Goal: Navigation & Orientation: Find specific page/section

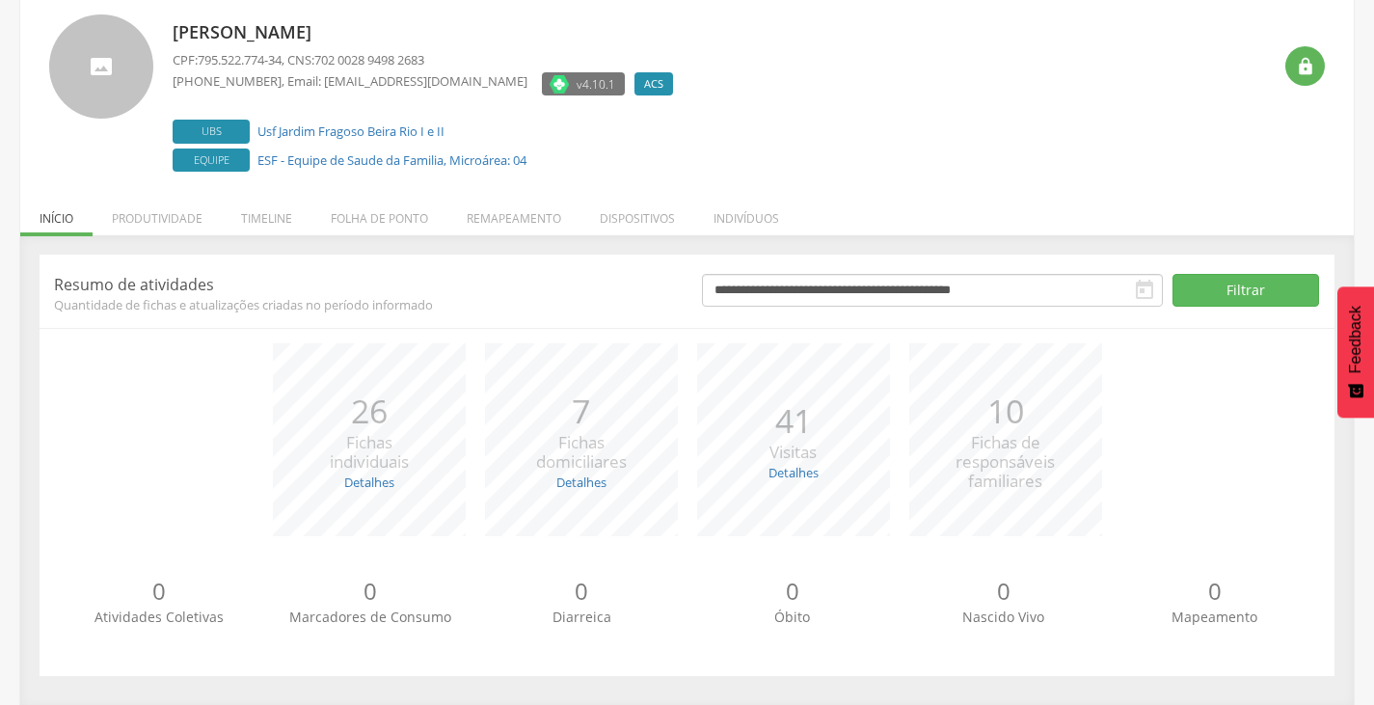
scroll to position [117, 0]
click at [359, 186] on div " Usuários  Perfil do Usuário Dilma Angela Rodrigues da Silva CPF: 795.522.774…" at bounding box center [686, 332] width 1333 height 742
click at [361, 219] on li "Folha de ponto" at bounding box center [379, 212] width 136 height 45
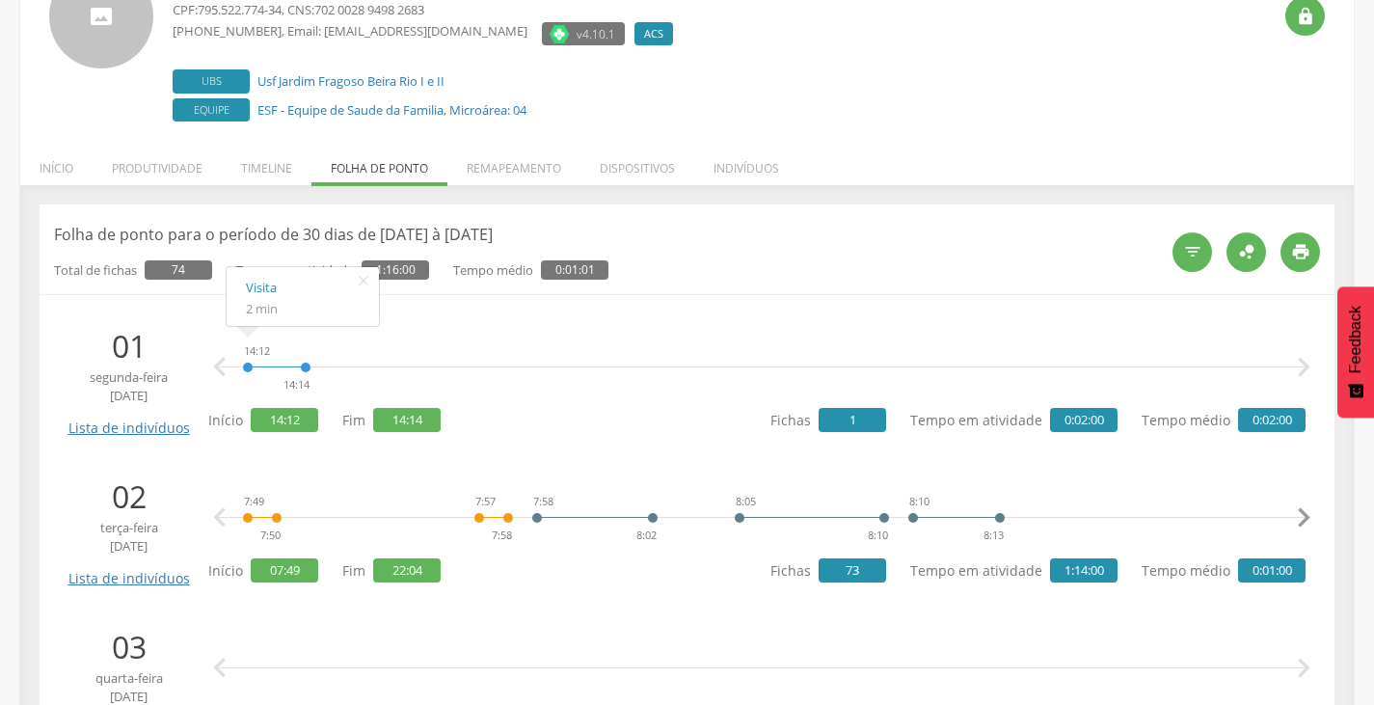
scroll to position [213, 0]
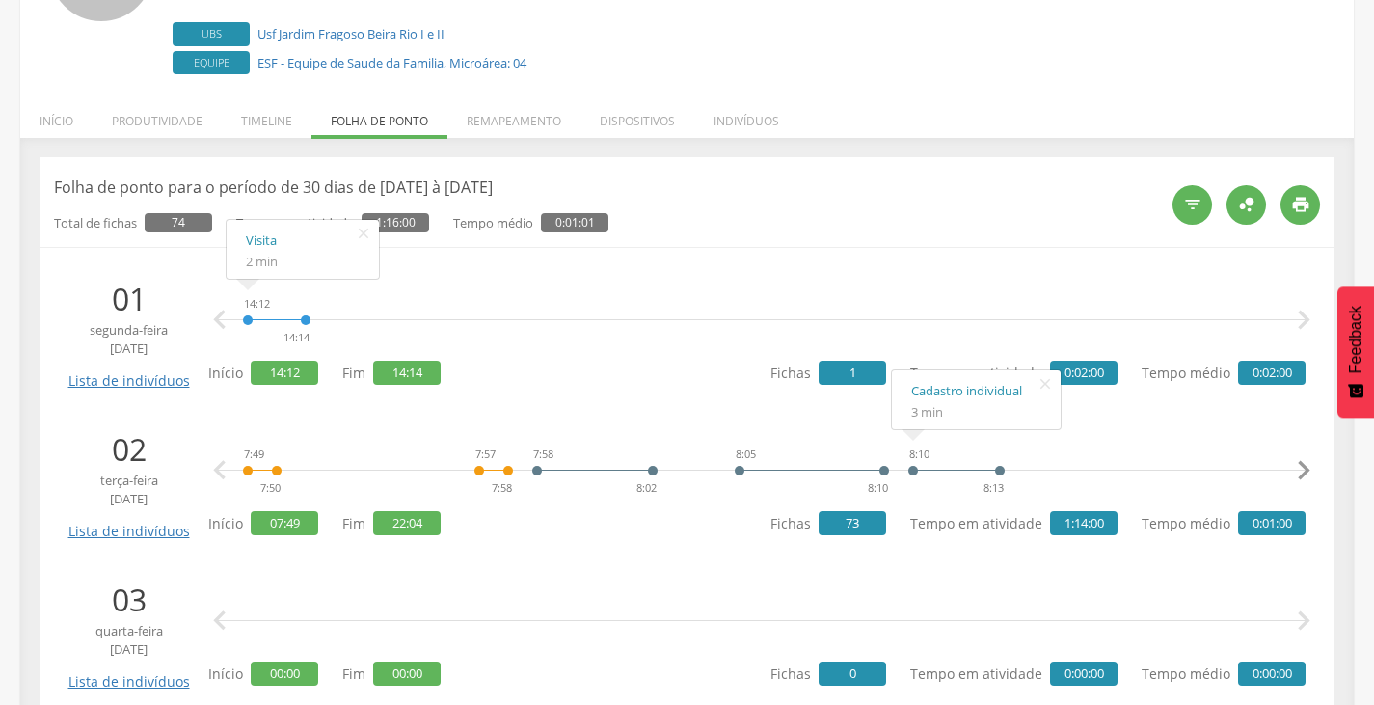
click at [1295, 468] on icon "" at bounding box center [1303, 470] width 39 height 39
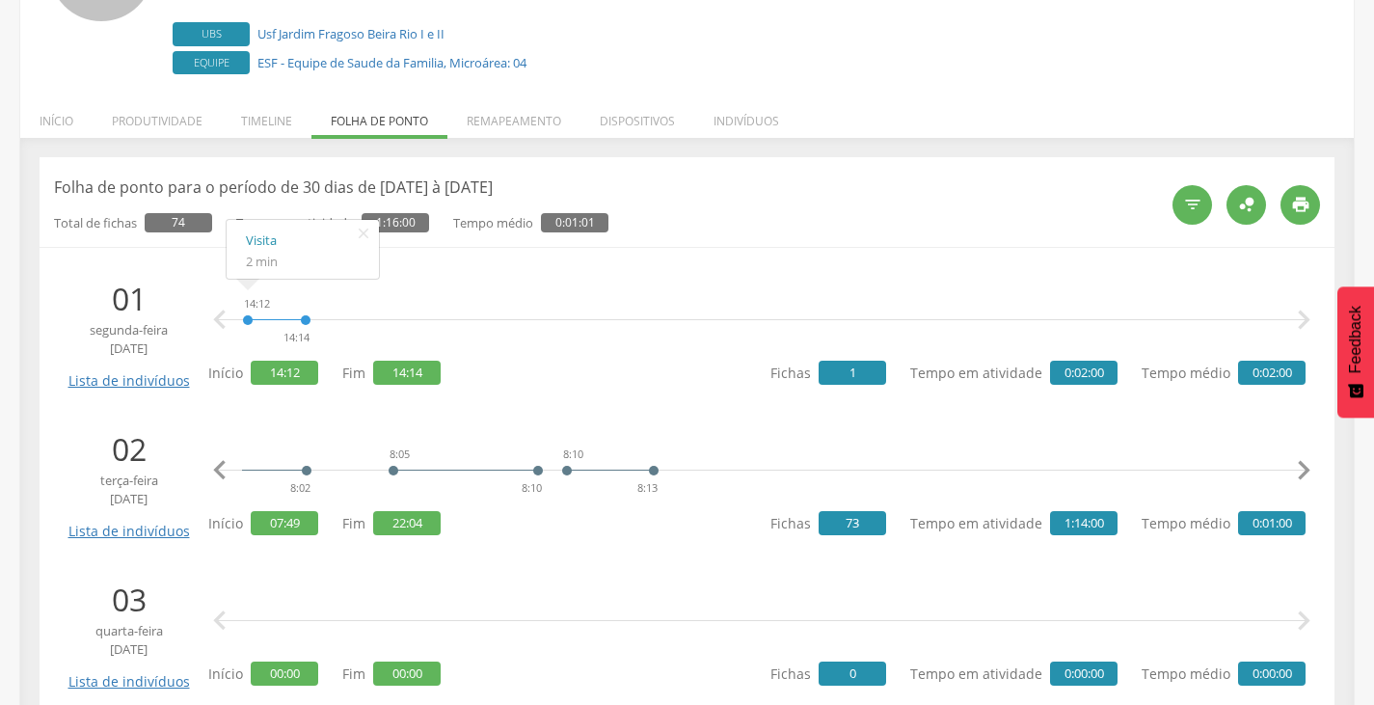
click at [1303, 468] on icon "" at bounding box center [1303, 470] width 39 height 39
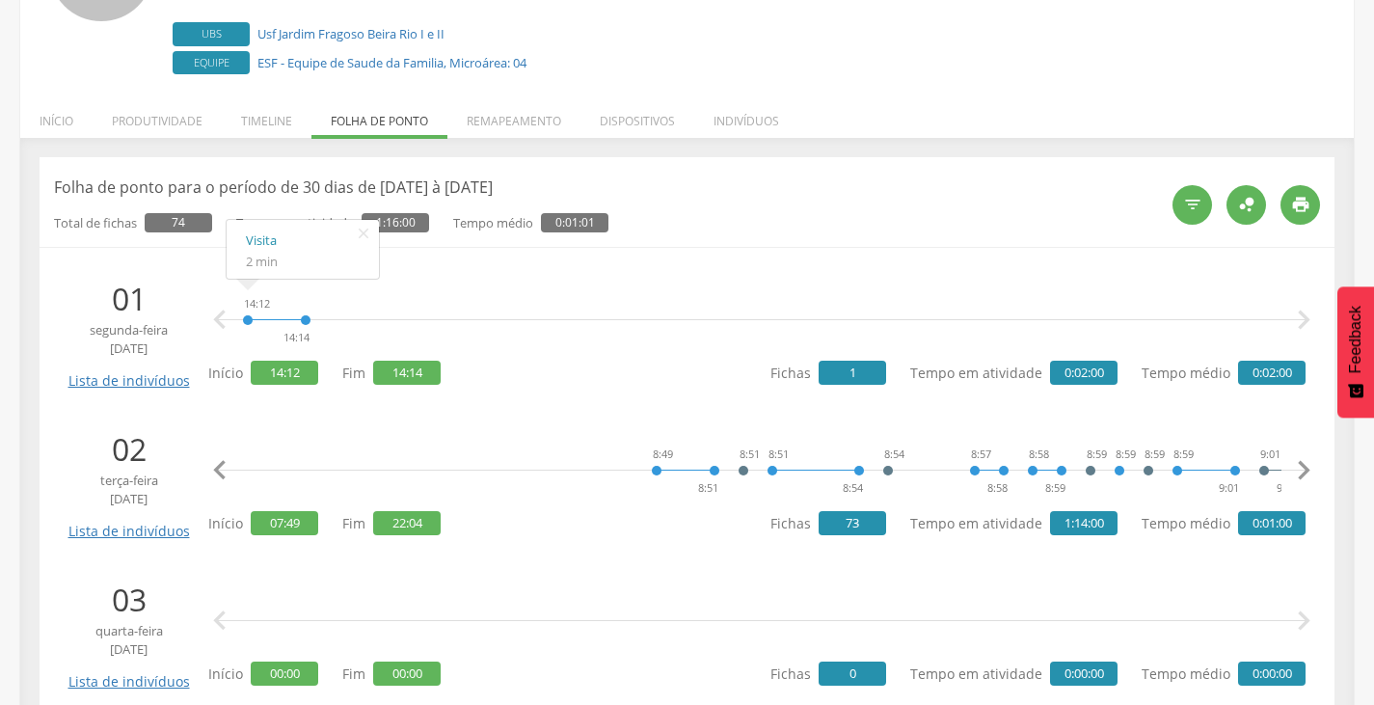
click at [1303, 468] on icon "" at bounding box center [1303, 470] width 39 height 39
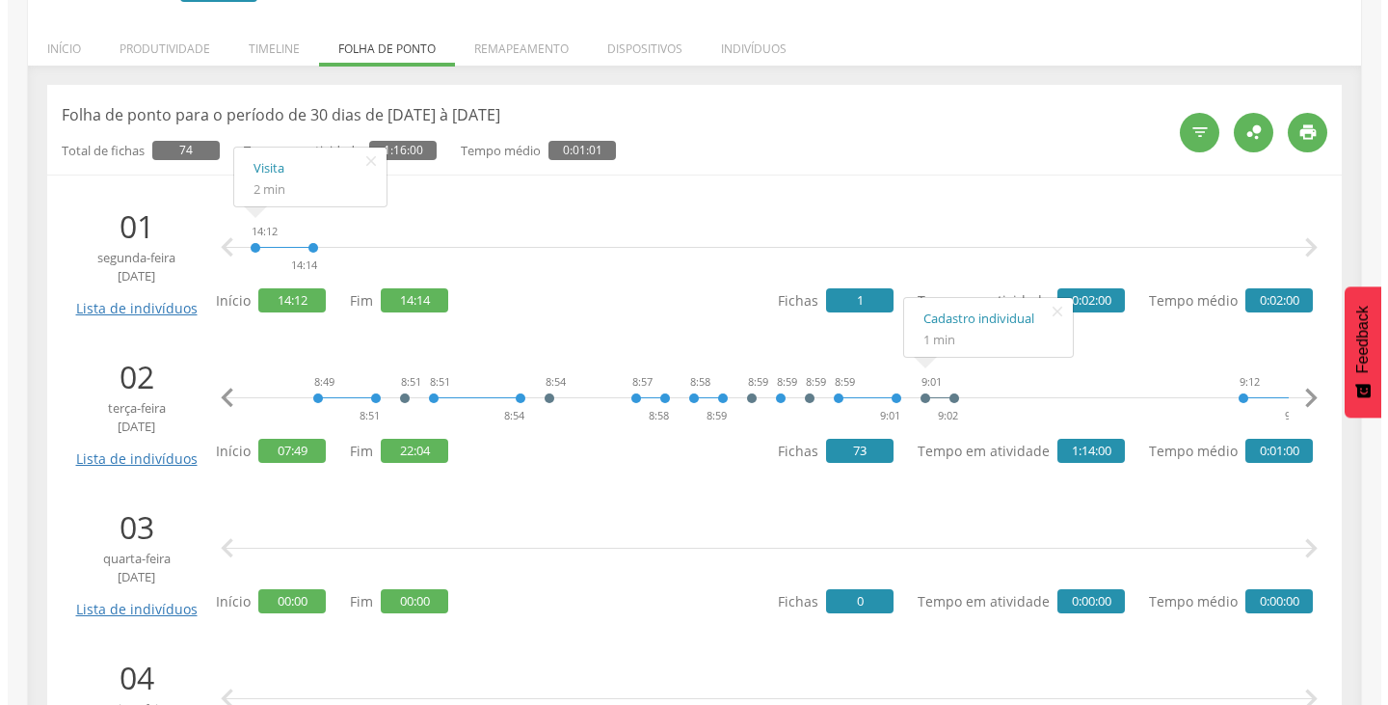
scroll to position [502, 0]
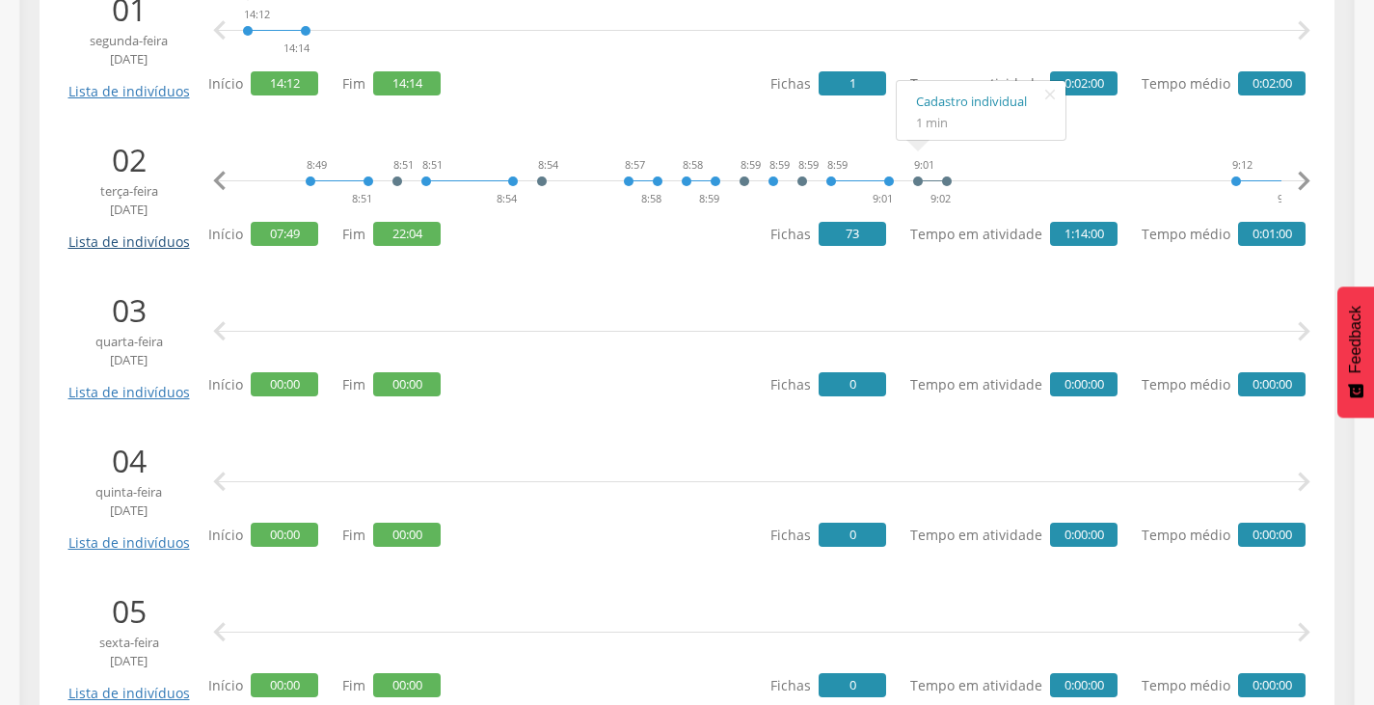
click at [129, 246] on link "Lista de indivíduos" at bounding box center [129, 235] width 130 height 34
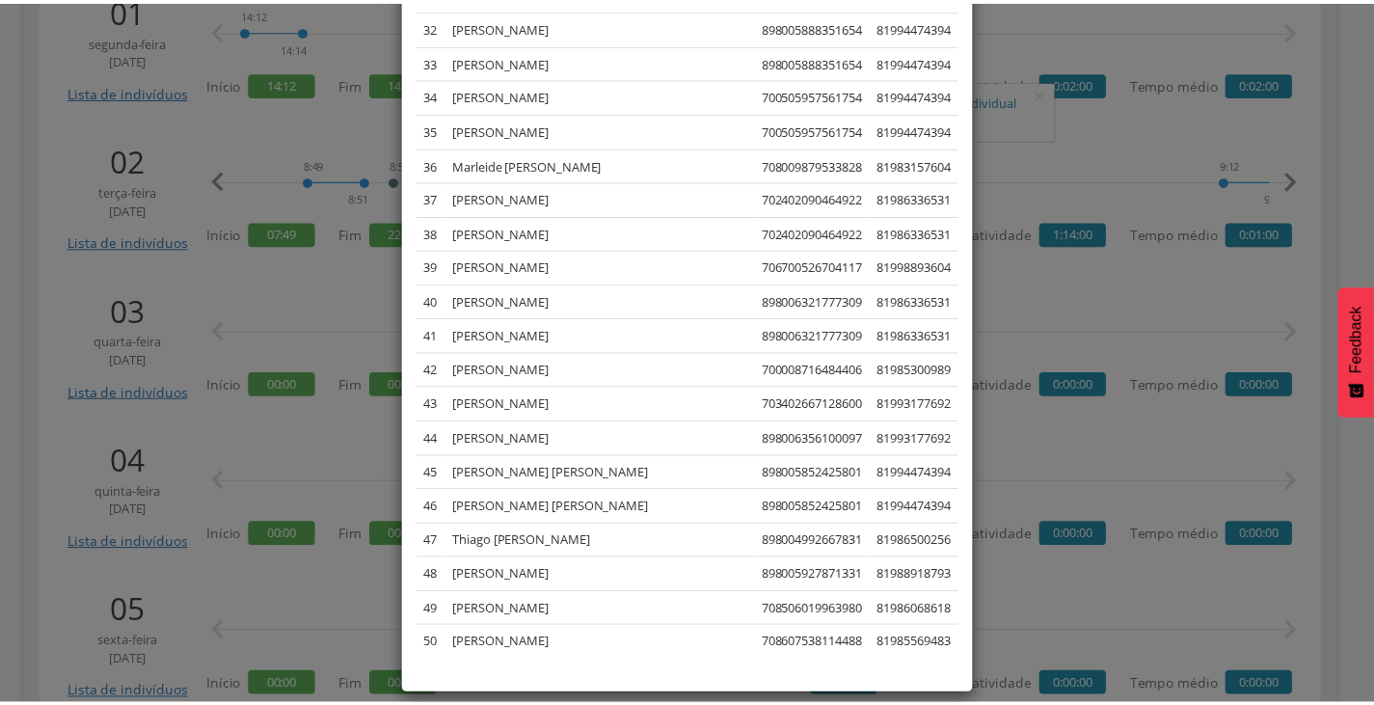
scroll to position [1264, 0]
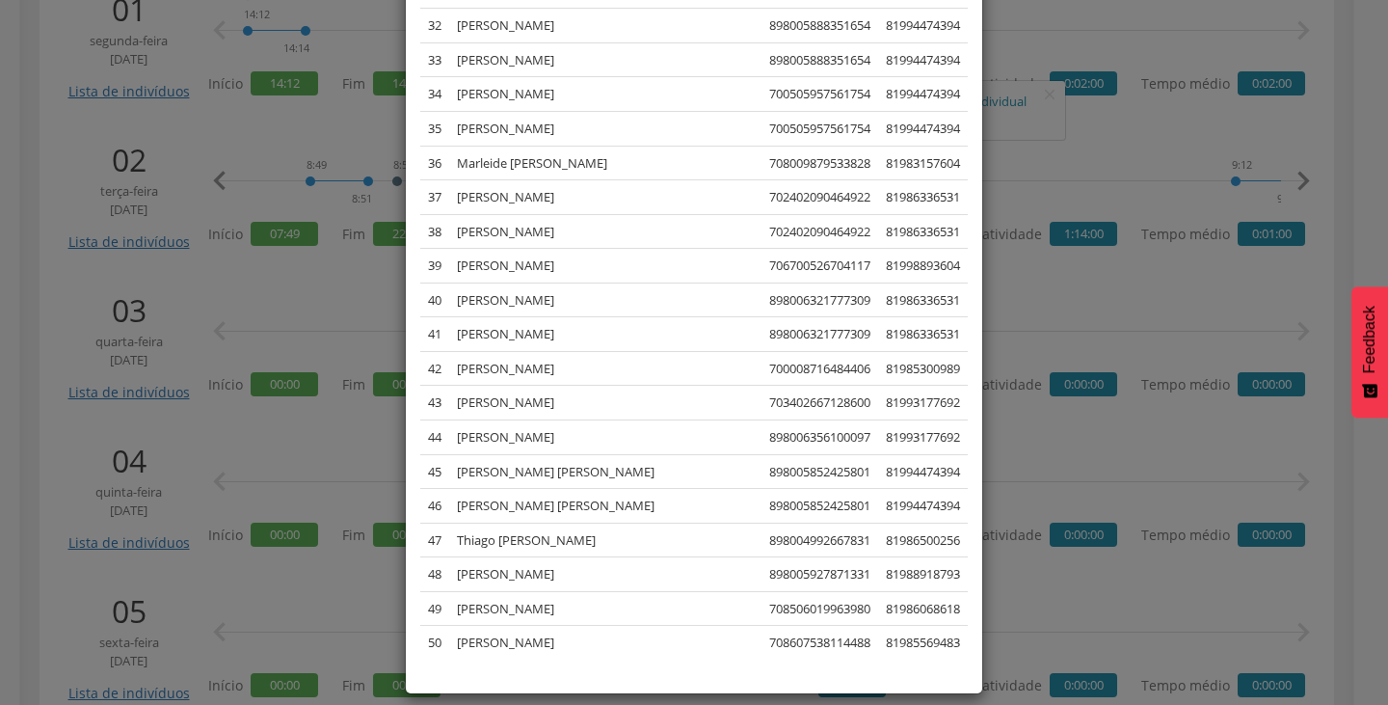
click at [218, 434] on div "× Lista de indivíduos Lista dos indivíduos cadastrados, visitados ou notificado…" at bounding box center [694, 352] width 1388 height 705
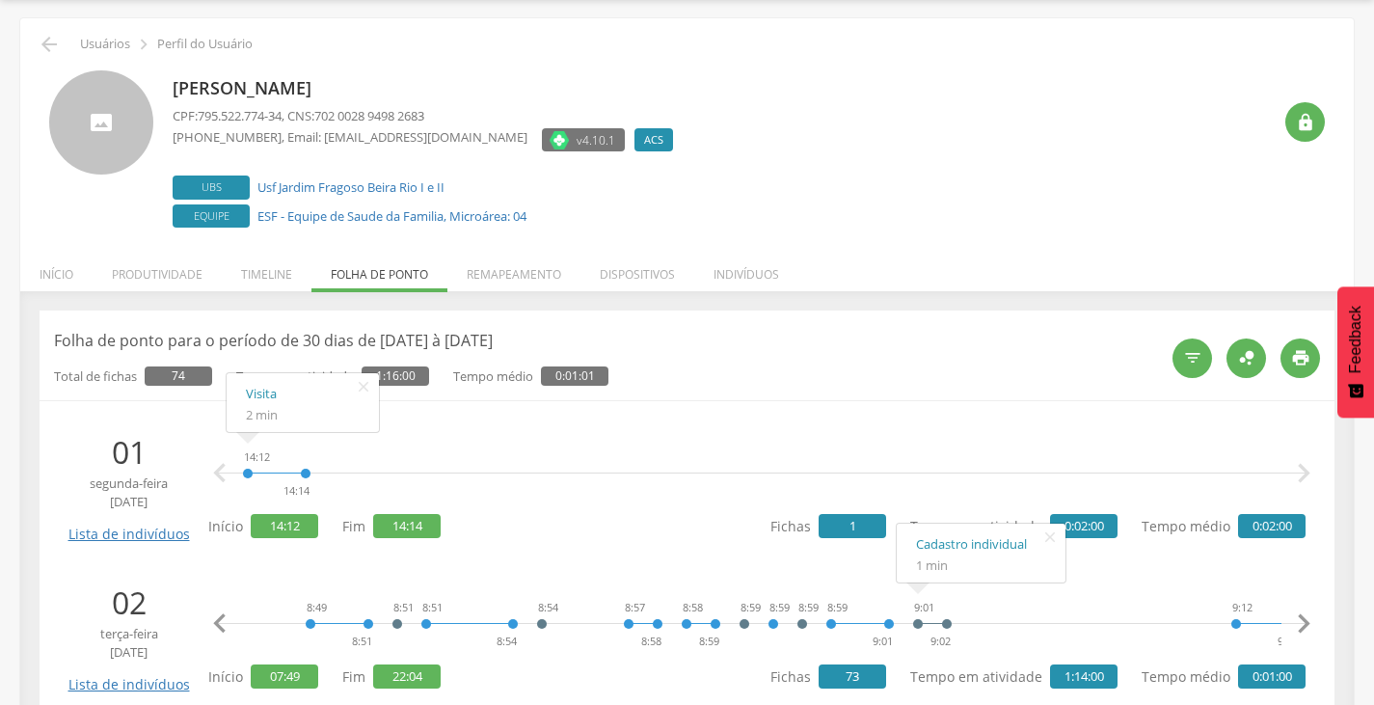
scroll to position [0, 0]
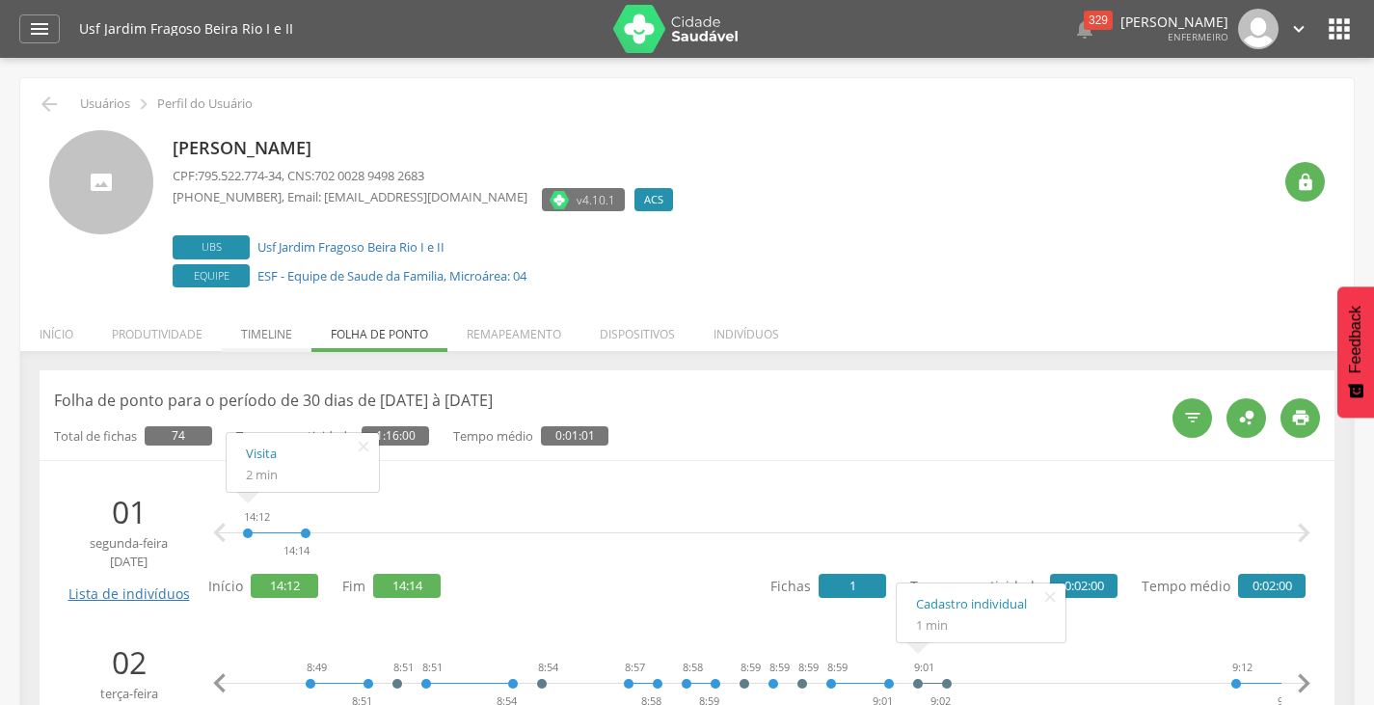
click at [264, 332] on li "Timeline" at bounding box center [267, 329] width 90 height 45
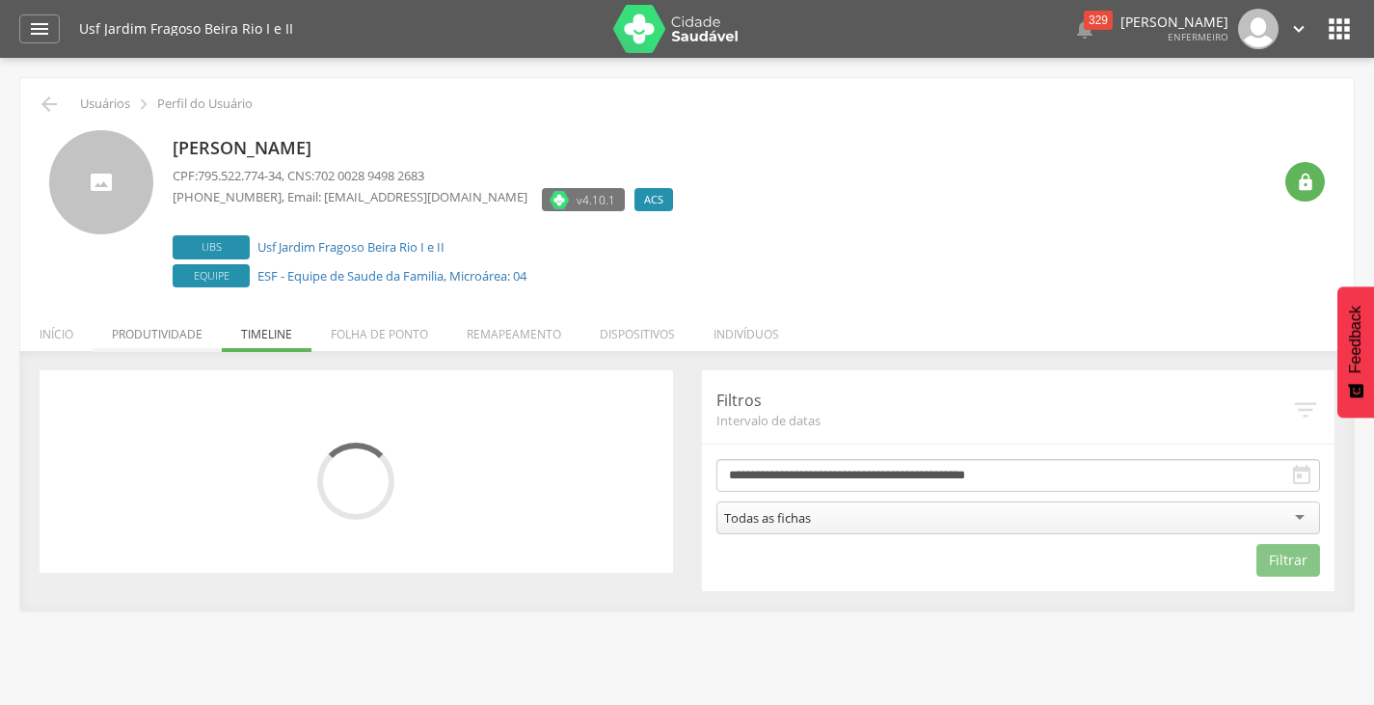
click at [168, 328] on li "Produtividade" at bounding box center [157, 329] width 129 height 45
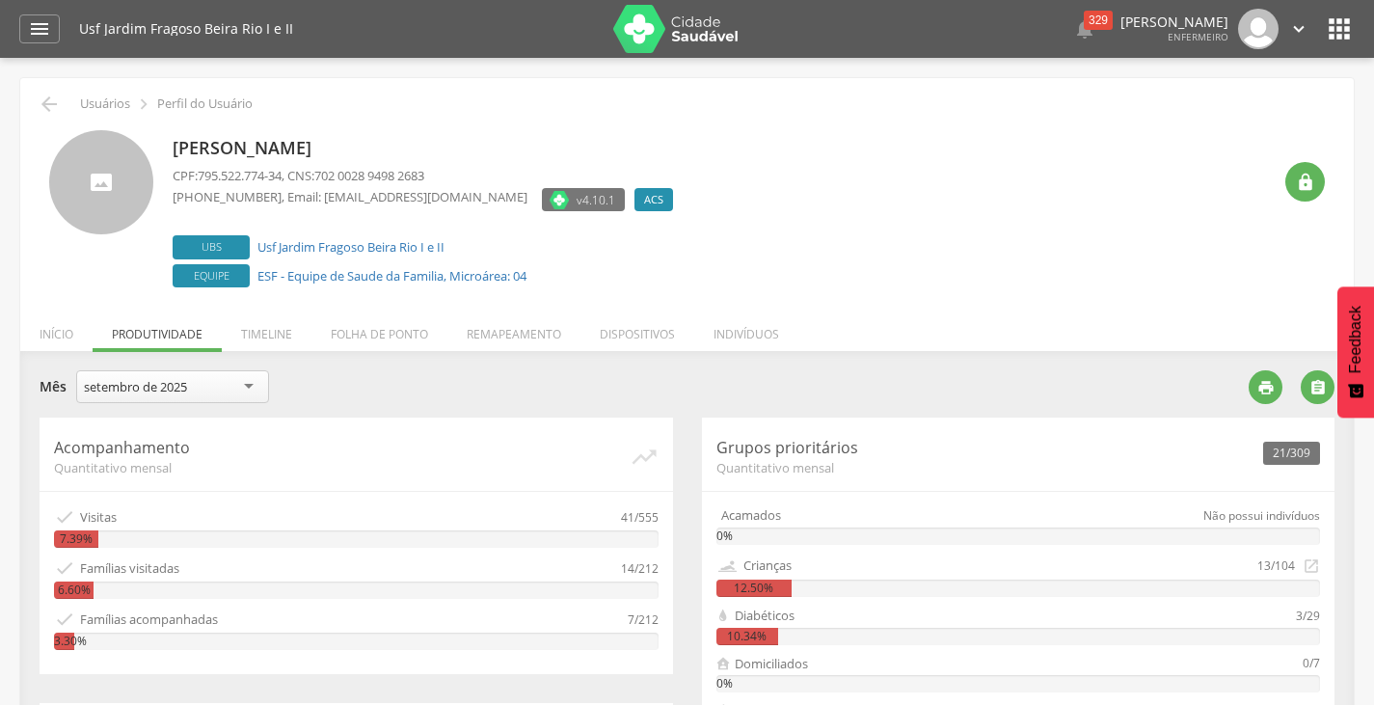
click at [122, 103] on p "Usuários" at bounding box center [105, 103] width 50 height 15
click at [81, 112] on div " Usuários  Perfil do Usuário" at bounding box center [687, 104] width 1304 height 23
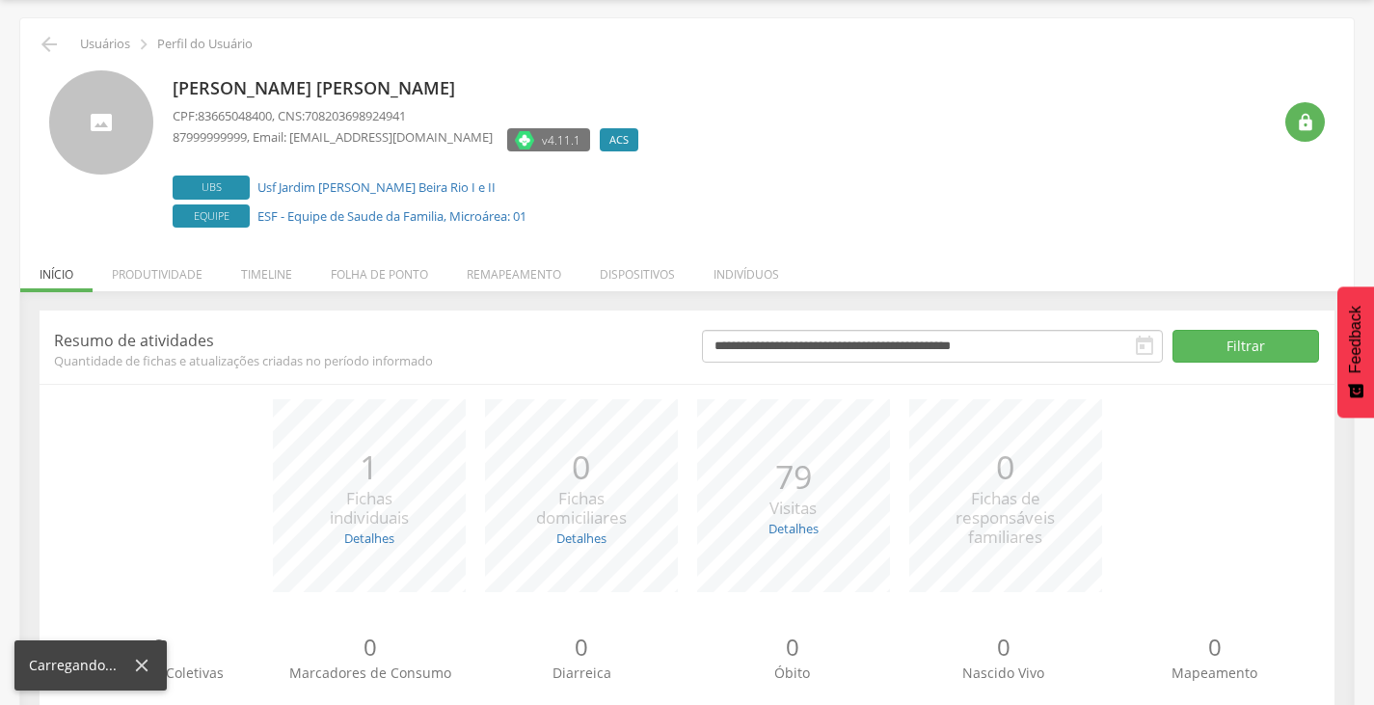
scroll to position [117, 0]
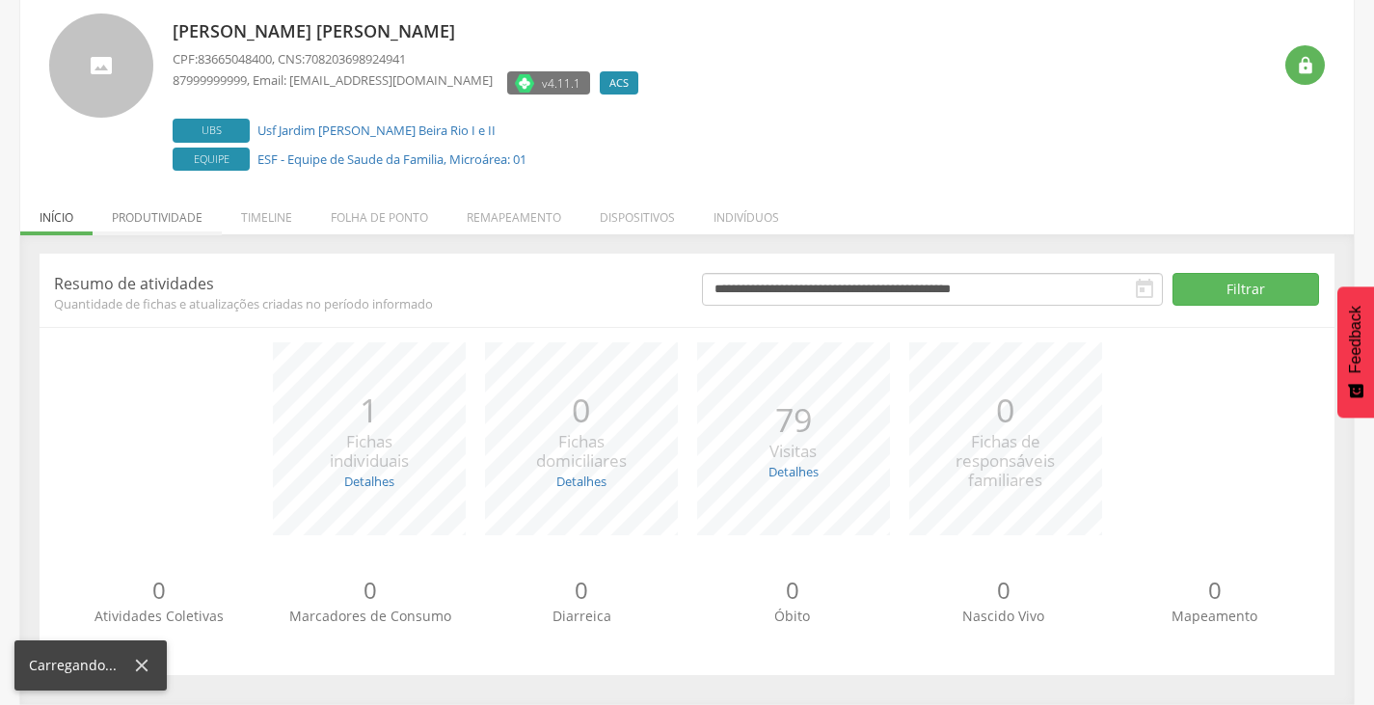
click at [188, 217] on li "Produtividade" at bounding box center [157, 212] width 129 height 45
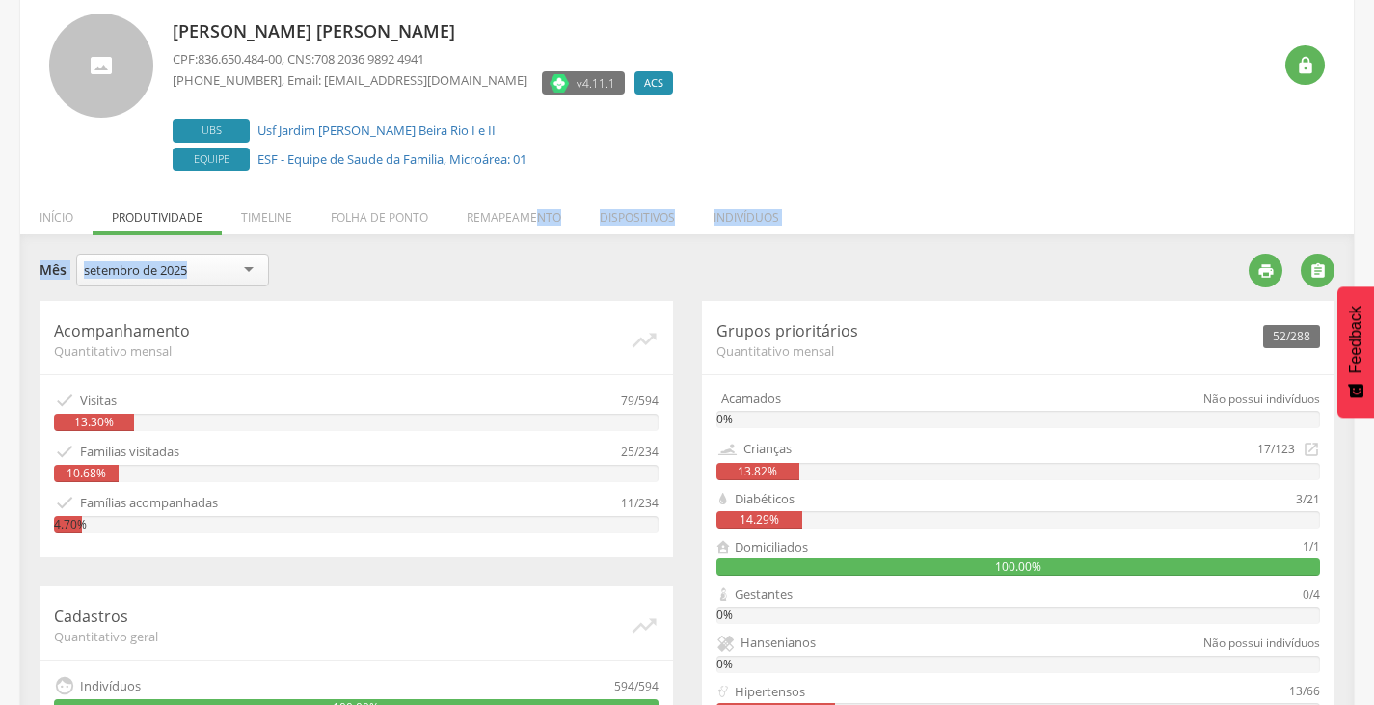
drag, startPoint x: 538, startPoint y: 220, endPoint x: 655, endPoint y: 260, distance: 124.4
click at [655, 260] on div " Usuários  Perfil do Usuário [PERSON_NAME] [PERSON_NAME] CPF: 836.650.484-00 …" at bounding box center [686, 550] width 1333 height 1179
click at [652, 238] on div "**********" at bounding box center [686, 687] width 1333 height 906
click at [641, 225] on li "Dispositivos" at bounding box center [637, 212] width 114 height 45
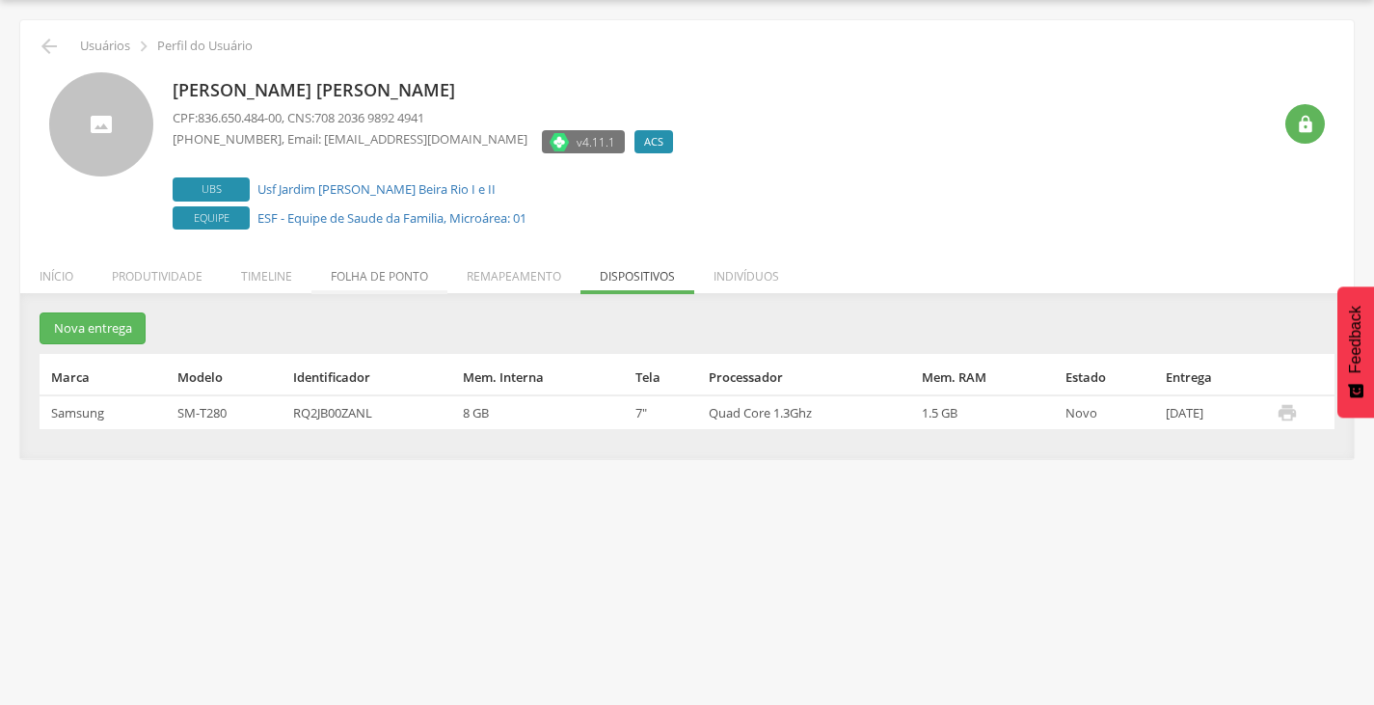
click at [333, 275] on li "Folha de ponto" at bounding box center [379, 271] width 136 height 45
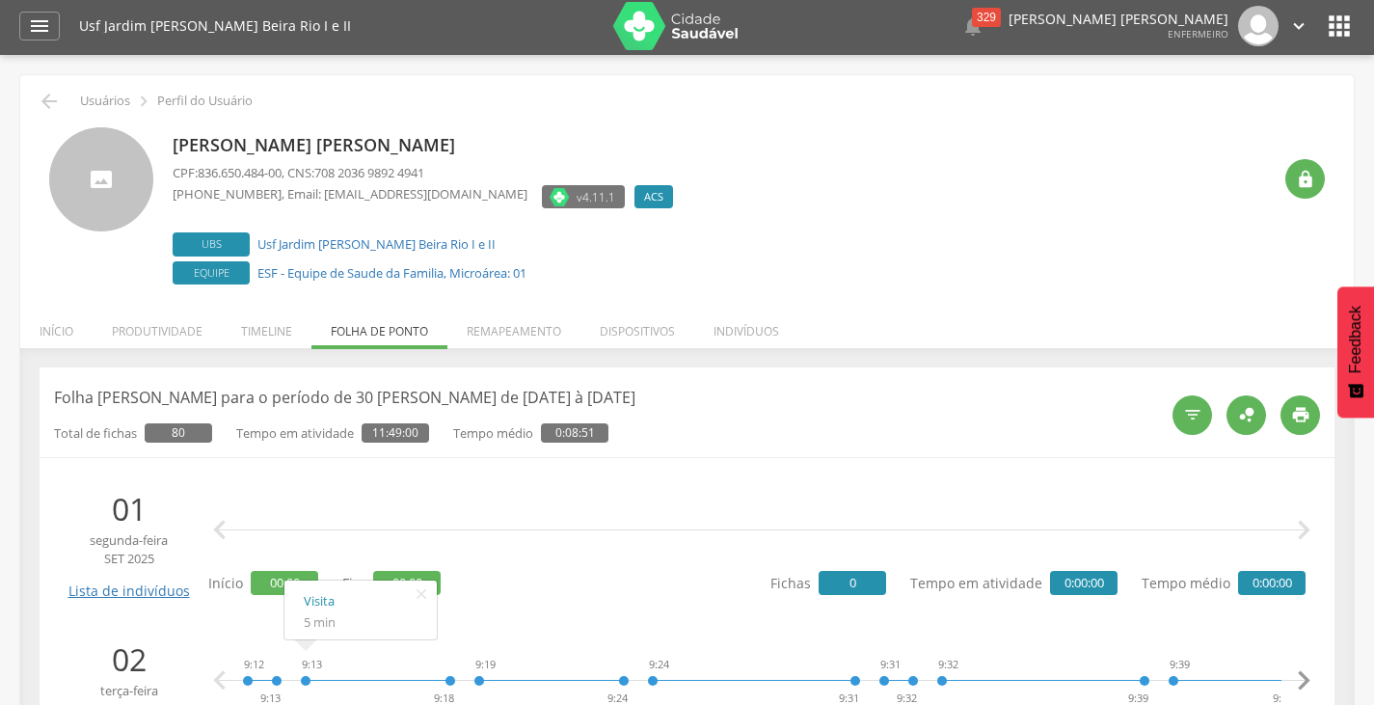
scroll to position [0, 0]
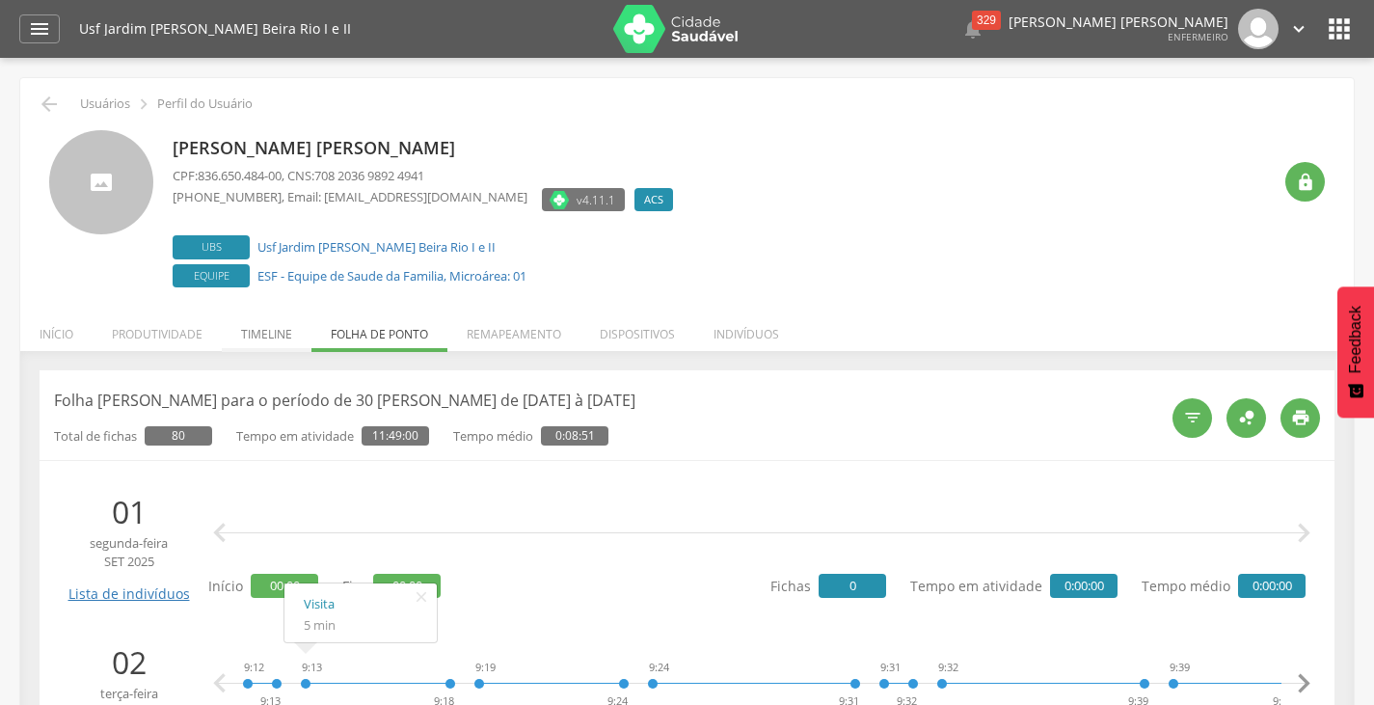
click at [265, 332] on li "Timeline" at bounding box center [267, 329] width 90 height 45
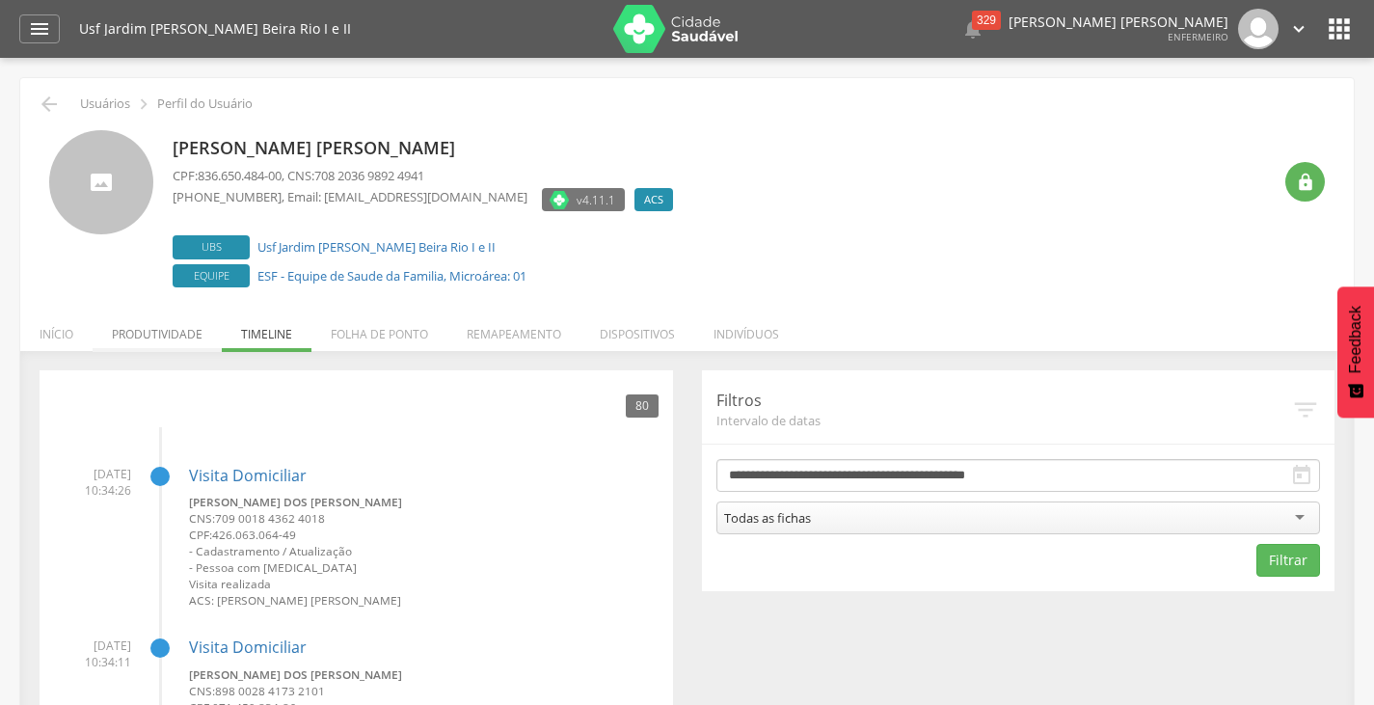
click at [177, 333] on li "Produtividade" at bounding box center [157, 329] width 129 height 45
